Goal: Task Accomplishment & Management: Use online tool/utility

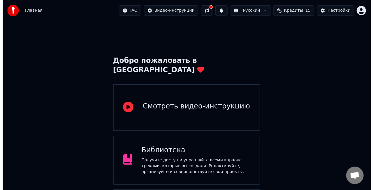
scroll to position [39, 0]
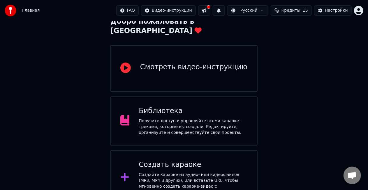
click at [197, 160] on div "Создать караоке" at bounding box center [193, 164] width 109 height 9
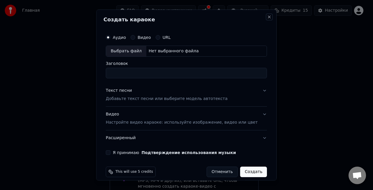
click at [268, 18] on button "Close" at bounding box center [270, 17] width 5 height 5
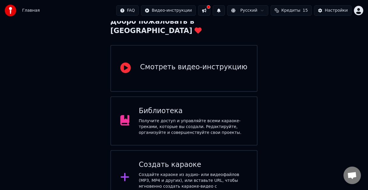
click at [176, 160] on div "Создать караоке" at bounding box center [193, 164] width 109 height 9
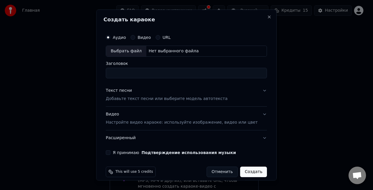
click at [180, 50] on div "Нет выбранного файла" at bounding box center [173, 51] width 55 height 6
type input "**********"
click at [160, 102] on button "Текст песни Добавьте текст песни или выберите модель автотекста" at bounding box center [186, 94] width 161 height 23
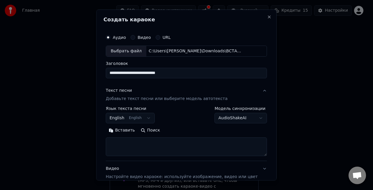
click at [150, 119] on body "**********" at bounding box center [184, 83] width 368 height 244
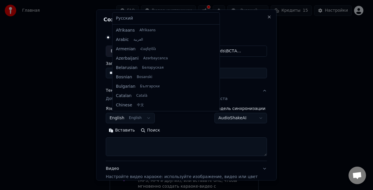
scroll to position [47, 0]
click at [146, 25] on div "Русский Afrikaans Afrikaans Arabic العربية Armenian Հայերեն Azerbaijani Azərbay…" at bounding box center [166, 62] width 107 height 98
select select "**"
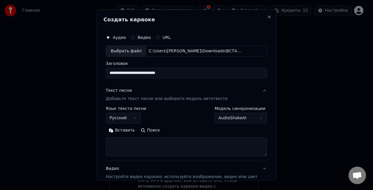
click at [155, 142] on textarea at bounding box center [186, 146] width 161 height 19
paste textarea "**********"
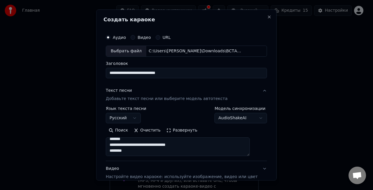
scroll to position [60, 0]
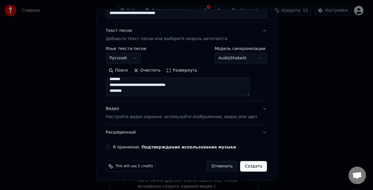
type textarea "**********"
click at [118, 146] on div "Я принимаю Подтверждение использования музыки" at bounding box center [186, 146] width 161 height 5
click at [118, 145] on div "Я принимаю Подтверждение использования музыки" at bounding box center [186, 146] width 161 height 5
click at [111, 145] on button "Я принимаю Подтверждение использования музыки" at bounding box center [108, 146] width 5 height 5
click at [241, 166] on button "Создать" at bounding box center [253, 166] width 27 height 11
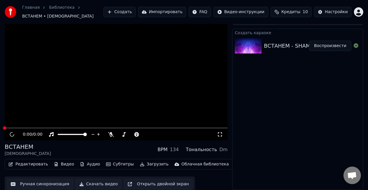
scroll to position [6, 0]
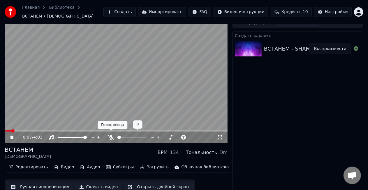
click at [112, 136] on icon at bounding box center [111, 137] width 6 height 5
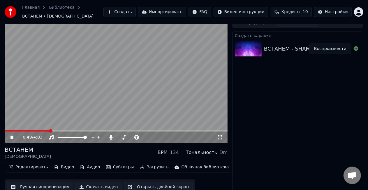
click at [98, 95] on video at bounding box center [116, 80] width 223 height 125
click at [36, 181] on button "Ручная синхронизация" at bounding box center [40, 186] width 66 height 11
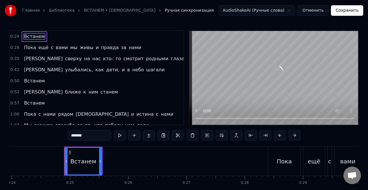
scroll to position [0, 1424]
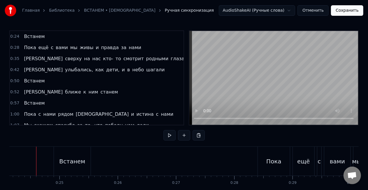
scroll to position [0, 1406]
click at [79, 160] on div "Встанем" at bounding box center [75, 161] width 26 height 9
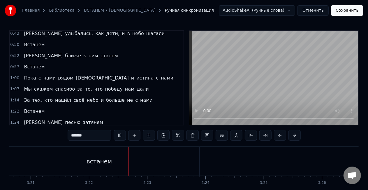
scroll to position [36, 0]
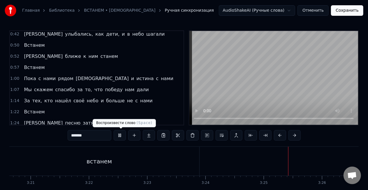
click at [121, 136] on button at bounding box center [120, 135] width 12 height 11
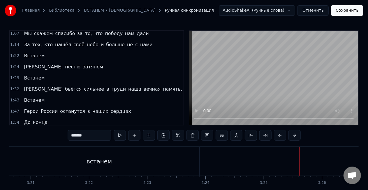
scroll to position [102, 0]
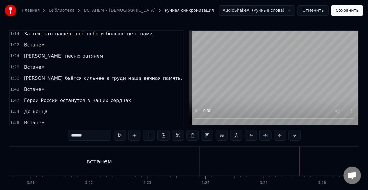
click at [315, 10] on button "Отменить" at bounding box center [313, 10] width 31 height 11
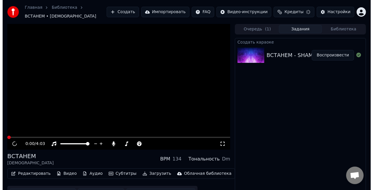
scroll to position [6, 0]
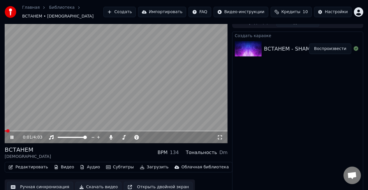
click at [127, 55] on video at bounding box center [116, 80] width 223 height 125
click at [136, 8] on button "Создать" at bounding box center [120, 12] width 32 height 11
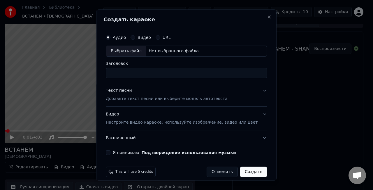
click at [162, 49] on div "Нет выбранного файла" at bounding box center [173, 51] width 55 height 6
type input "**********"
click at [165, 97] on p "Добавьте текст песни или выберите модель автотекста" at bounding box center [167, 98] width 122 height 6
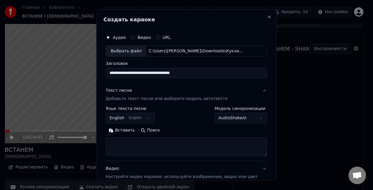
click at [152, 116] on body "**********" at bounding box center [184, 89] width 368 height 190
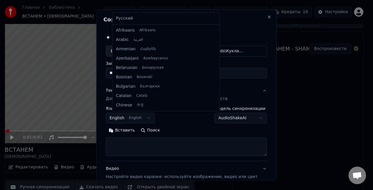
scroll to position [47, 0]
select select "**"
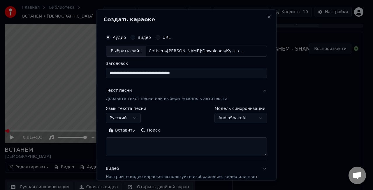
click at [139, 143] on textarea at bounding box center [186, 146] width 161 height 19
paste textarea "**********"
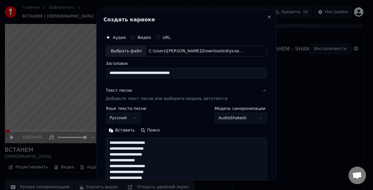
scroll to position [252, 0]
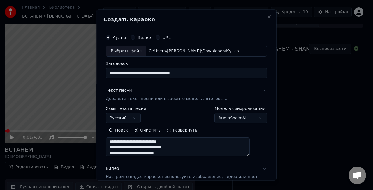
type textarea "**********"
click at [175, 130] on button "Развернуть" at bounding box center [182, 129] width 37 height 9
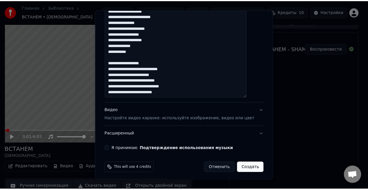
scroll to position [314, 0]
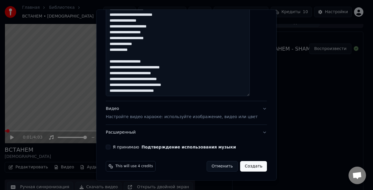
click at [117, 146] on div "Я принимаю Подтверждение использования музыки" at bounding box center [186, 146] width 161 height 5
click at [111, 146] on button "Я принимаю Подтверждение использования музыки" at bounding box center [108, 146] width 5 height 5
click at [251, 167] on button "Создать" at bounding box center [253, 166] width 27 height 11
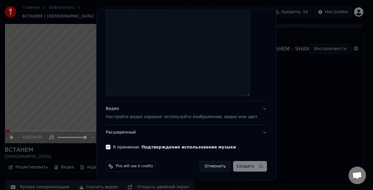
select select
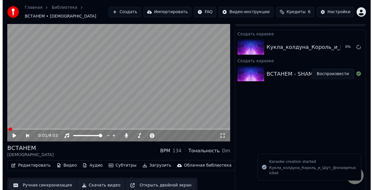
scroll to position [0, 0]
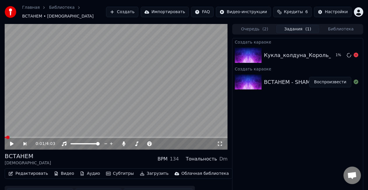
click at [274, 53] on div "Кукла_колдуна_Король_и_Шут_@snoopmusicbot" at bounding box center [330, 55] width 133 height 8
click at [286, 53] on div "Кукла_колдуна_Король_и_Шут_@snoopmusicbot" at bounding box center [330, 55] width 133 height 8
click at [289, 51] on div "Кукла_колдуна_Король_и_Шут_@snoopmusicbot" at bounding box center [330, 55] width 133 height 8
click at [334, 52] on button "Воспроизвести" at bounding box center [331, 55] width 42 height 11
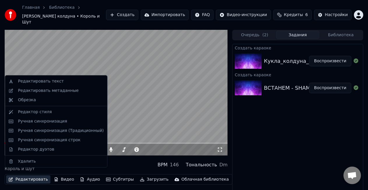
click at [33, 175] on button "Редактировать" at bounding box center [28, 179] width 44 height 8
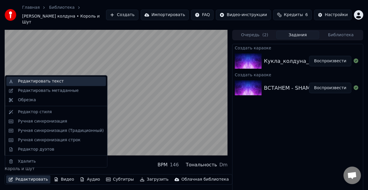
click at [59, 83] on div "Редактировать текст" at bounding box center [61, 81] width 86 height 6
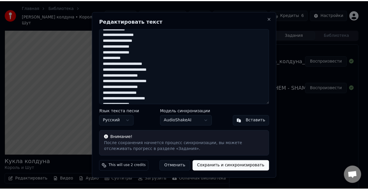
scroll to position [168, 0]
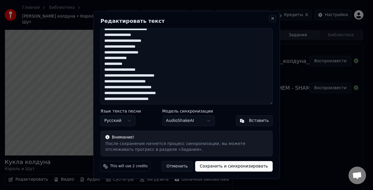
click at [272, 18] on button "Close" at bounding box center [272, 18] width 5 height 5
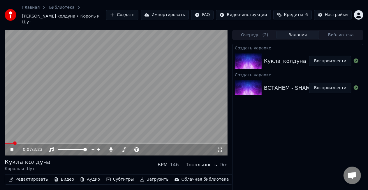
click at [221, 147] on icon at bounding box center [220, 149] width 6 height 5
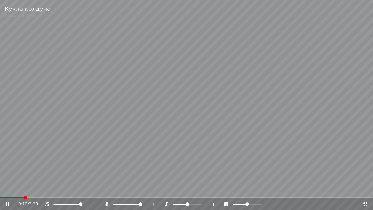
click at [107, 189] on icon at bounding box center [106, 204] width 3 height 5
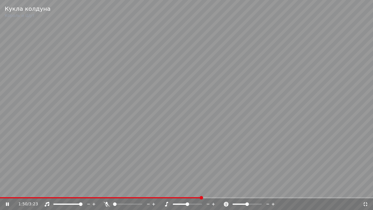
click at [364, 189] on div "1:50 / 3:23" at bounding box center [186, 204] width 373 height 12
click at [365, 189] on icon at bounding box center [366, 204] width 4 height 4
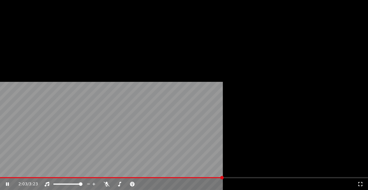
scroll to position [11, 0]
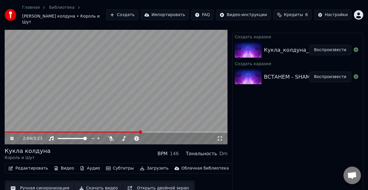
click at [32, 184] on button "Ручная синхронизация" at bounding box center [40, 188] width 66 height 11
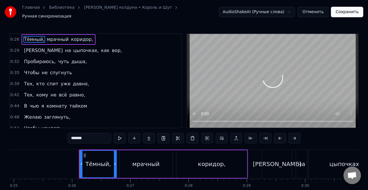
scroll to position [0, 1495]
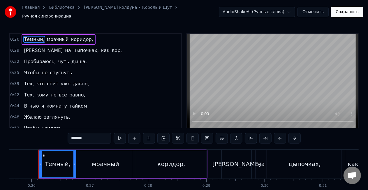
click at [111, 47] on span "вор," at bounding box center [116, 50] width 11 height 7
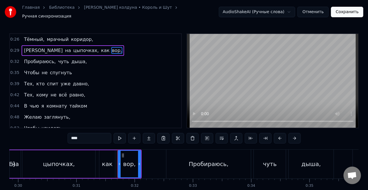
scroll to position [0, 1820]
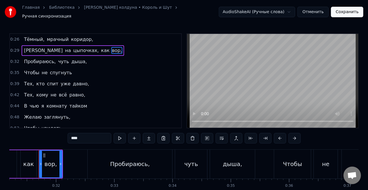
drag, startPoint x: 87, startPoint y: 137, endPoint x: 67, endPoint y: 136, distance: 20.1
click at [67, 136] on div "0:26 Тёмный, мрачный коридор, 0:29 Я на цыпочках, как вор, 0:32 Пробираюсь, чут…" at bounding box center [184, 120] width 350 height 175
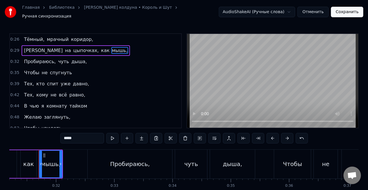
click at [52, 71] on span "спугнуть" at bounding box center [60, 72] width 23 height 7
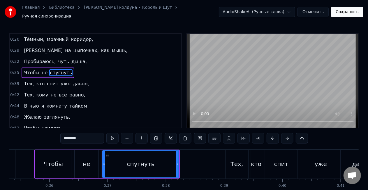
scroll to position [0, 2124]
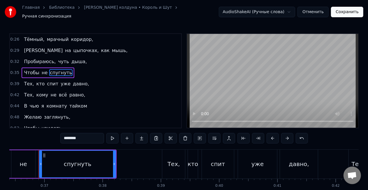
click at [97, 133] on input "********" at bounding box center [82, 138] width 44 height 11
type input "*"
click at [72, 80] on span "давно," at bounding box center [81, 83] width 18 height 7
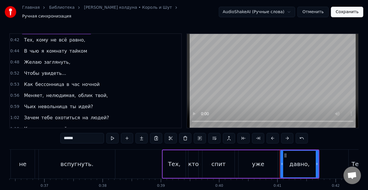
scroll to position [0, 0]
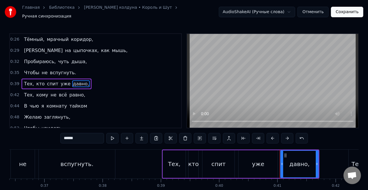
click at [58, 69] on span "вспугнуть." at bounding box center [62, 72] width 27 height 7
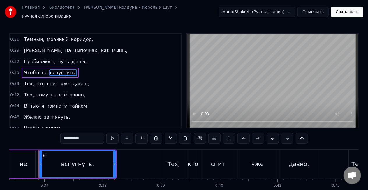
click at [83, 136] on input "**********" at bounding box center [82, 138] width 44 height 11
type input "*"
click at [72, 81] on span "давно," at bounding box center [81, 83] width 18 height 7
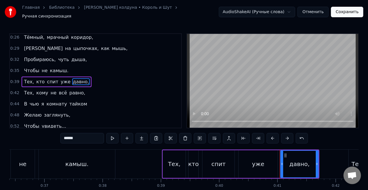
click at [75, 134] on input "******" at bounding box center [82, 138] width 44 height 11
type input "*"
click at [69, 89] on span "равно," at bounding box center [77, 92] width 17 height 7
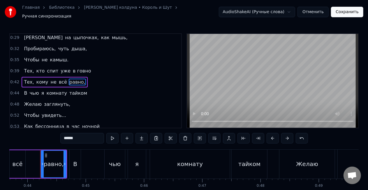
scroll to position [0, 2551]
click at [46, 90] on span "комнату" at bounding box center [57, 93] width 22 height 7
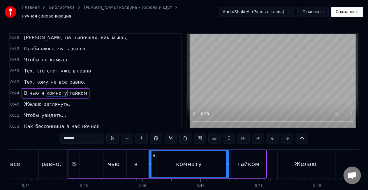
scroll to position [24, 0]
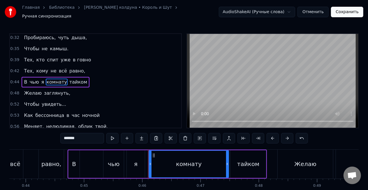
click at [81, 136] on input "*******" at bounding box center [82, 138] width 44 height 11
click at [36, 80] on span "чью" at bounding box center [34, 81] width 11 height 7
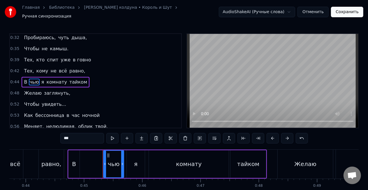
click at [79, 134] on input "***" at bounding box center [82, 138] width 44 height 11
click at [50, 78] on span "комнату" at bounding box center [56, 81] width 22 height 7
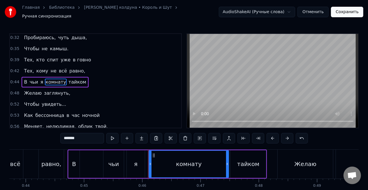
click at [91, 137] on input "*******" at bounding box center [82, 138] width 44 height 11
type input "*"
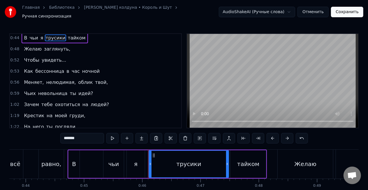
scroll to position [68, 0]
click at [59, 78] on span "нелюдимая," at bounding box center [61, 81] width 31 height 7
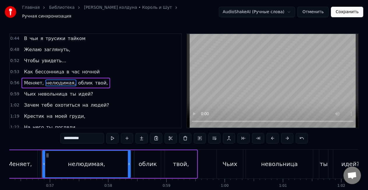
scroll to position [0, 3289]
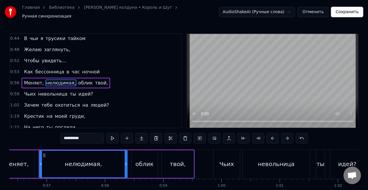
click at [83, 134] on input "**********" at bounding box center [82, 138] width 44 height 11
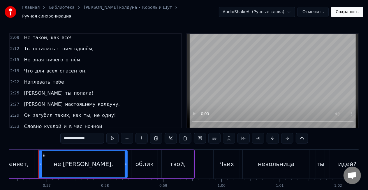
scroll to position [353, 0]
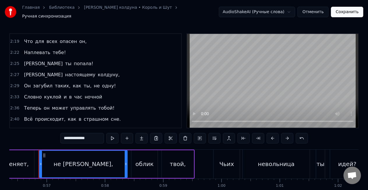
type input "**********"
click at [348, 9] on button "Сохранить" at bounding box center [347, 12] width 32 height 11
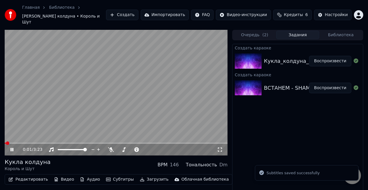
click at [143, 90] on video at bounding box center [116, 92] width 223 height 125
click at [138, 10] on button "Создать" at bounding box center [122, 15] width 32 height 11
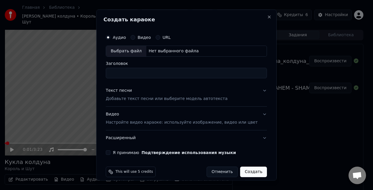
click at [201, 75] on input "Заголовок" at bounding box center [186, 72] width 161 height 11
click at [171, 50] on div "Нет выбранного файла" at bounding box center [173, 51] width 55 height 6
type input "**********"
click at [148, 97] on p "Добавьте текст песни или выберите модель автотекста" at bounding box center [167, 98] width 122 height 6
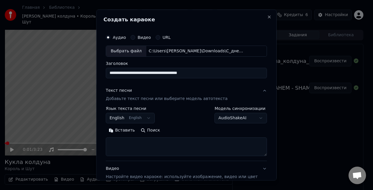
click at [141, 113] on body "Главная Библиотека Кукла колдуна • Король и Шут Создать Импортировать FAQ Видео…" at bounding box center [184, 95] width 368 height 190
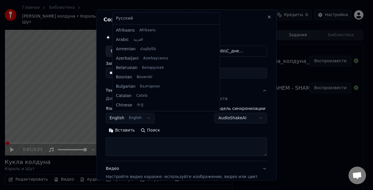
scroll to position [47, 0]
select select "**"
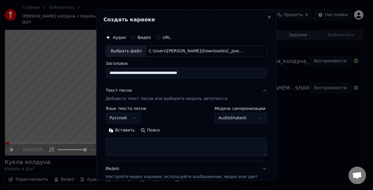
click at [164, 146] on textarea at bounding box center [186, 146] width 161 height 19
paste textarea "**********"
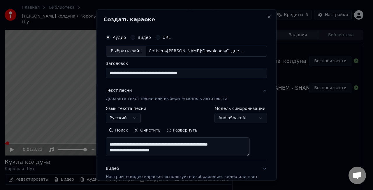
scroll to position [103, 0]
drag, startPoint x: 174, startPoint y: 153, endPoint x: 113, endPoint y: 146, distance: 60.8
click at [113, 146] on textarea at bounding box center [178, 146] width 144 height 19
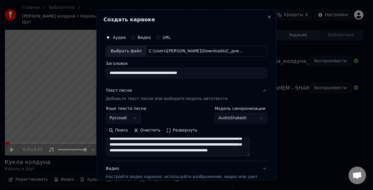
scroll to position [85, 0]
type textarea "**********"
click at [170, 131] on button "Развернуть" at bounding box center [182, 129] width 37 height 9
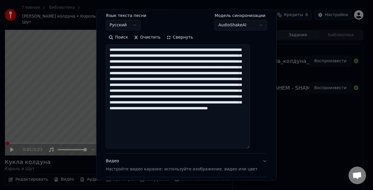
scroll to position [97, 0]
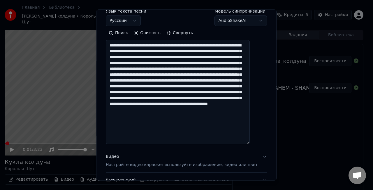
drag, startPoint x: 170, startPoint y: 141, endPoint x: 104, endPoint y: 43, distance: 118.6
click at [104, 43] on div "**********" at bounding box center [186, 95] width 181 height 171
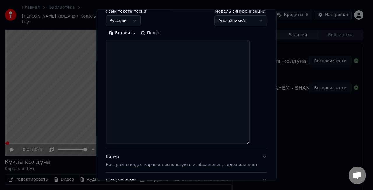
type textarea "*"
paste textarea "**********"
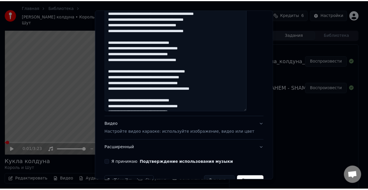
scroll to position [145, 0]
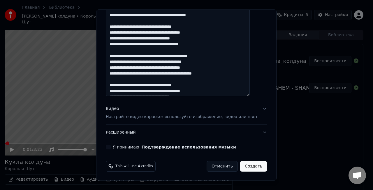
type textarea "**********"
click at [111, 144] on button "Я принимаю Подтверждение использования музыки" at bounding box center [108, 146] width 5 height 5
click at [249, 167] on button "Создать" at bounding box center [253, 166] width 27 height 11
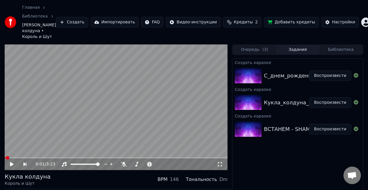
click at [300, 75] on div "С_днем_рождения_Ирина_Аллегрова_@snoopmusicbot Воспроизвести" at bounding box center [298, 76] width 131 height 20
click at [318, 70] on button "Воспроизвести" at bounding box center [331, 75] width 42 height 11
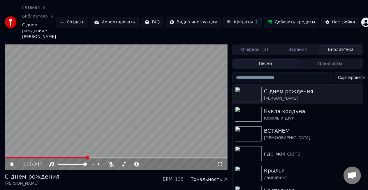
click at [327, 45] on button "Библиотека" at bounding box center [341, 49] width 43 height 8
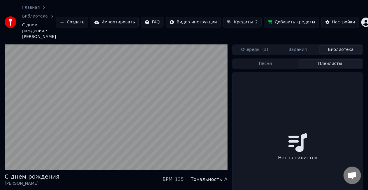
click at [327, 60] on button "Плейлисты" at bounding box center [330, 63] width 65 height 8
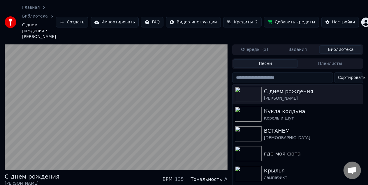
click at [260, 60] on button "Песни" at bounding box center [265, 63] width 65 height 8
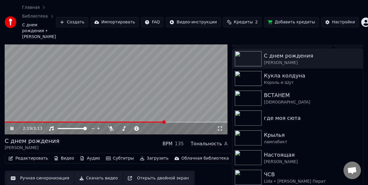
click at [131, 97] on video at bounding box center [116, 71] width 223 height 125
click at [90, 173] on button "Скачать видео" at bounding box center [99, 178] width 46 height 11
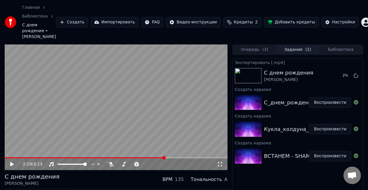
click at [278, 125] on div "Кукла_колдуна_Король_и_Шут_@snoopmusicbot" at bounding box center [330, 129] width 133 height 8
click at [336, 124] on button "Воспроизвести" at bounding box center [331, 129] width 42 height 11
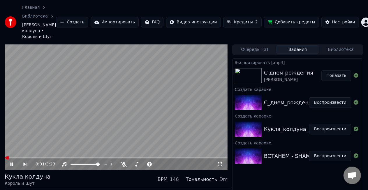
scroll to position [26, 0]
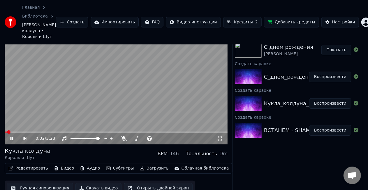
click at [96, 183] on button "Скачать видео" at bounding box center [99, 188] width 46 height 11
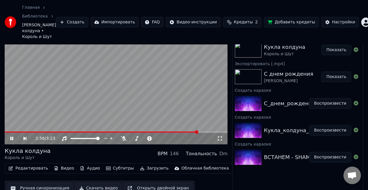
click at [152, 72] on video at bounding box center [116, 81] width 223 height 125
